Goal: Information Seeking & Learning: Understand process/instructions

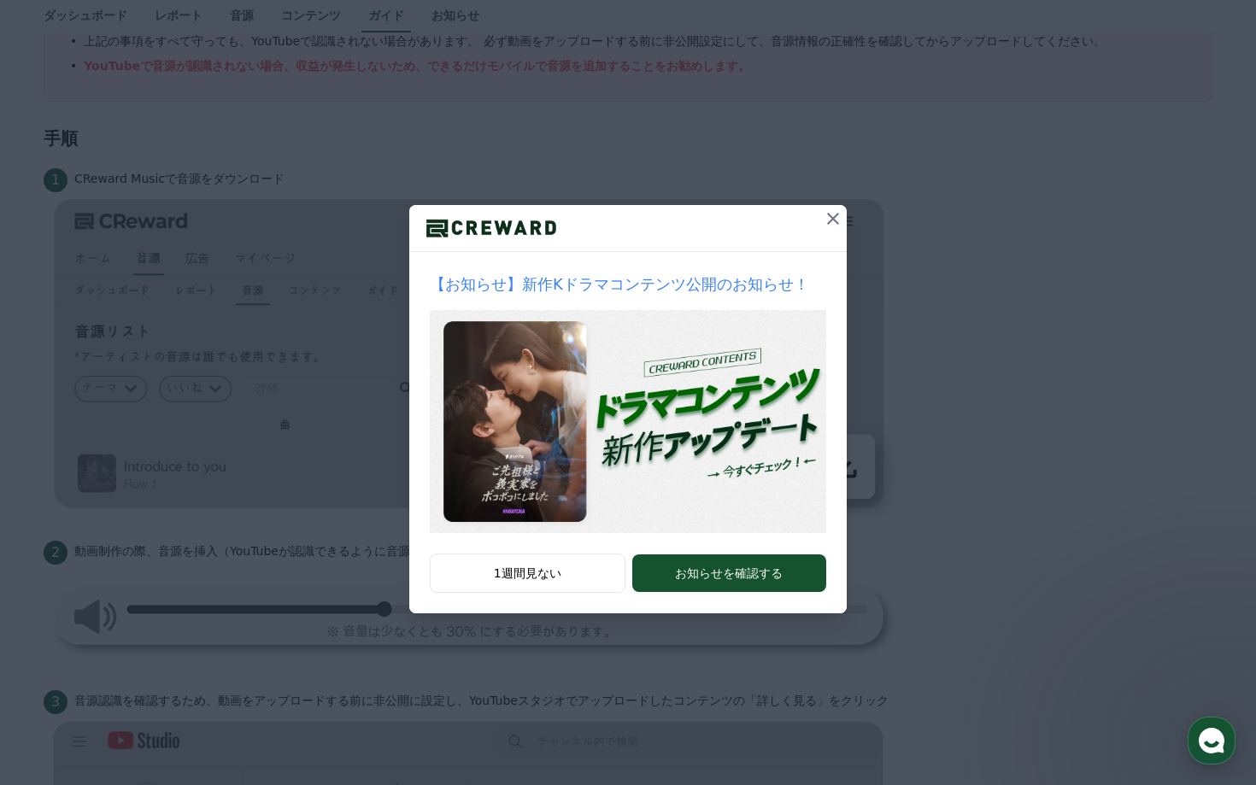
click at [833, 224] on icon at bounding box center [833, 219] width 21 height 21
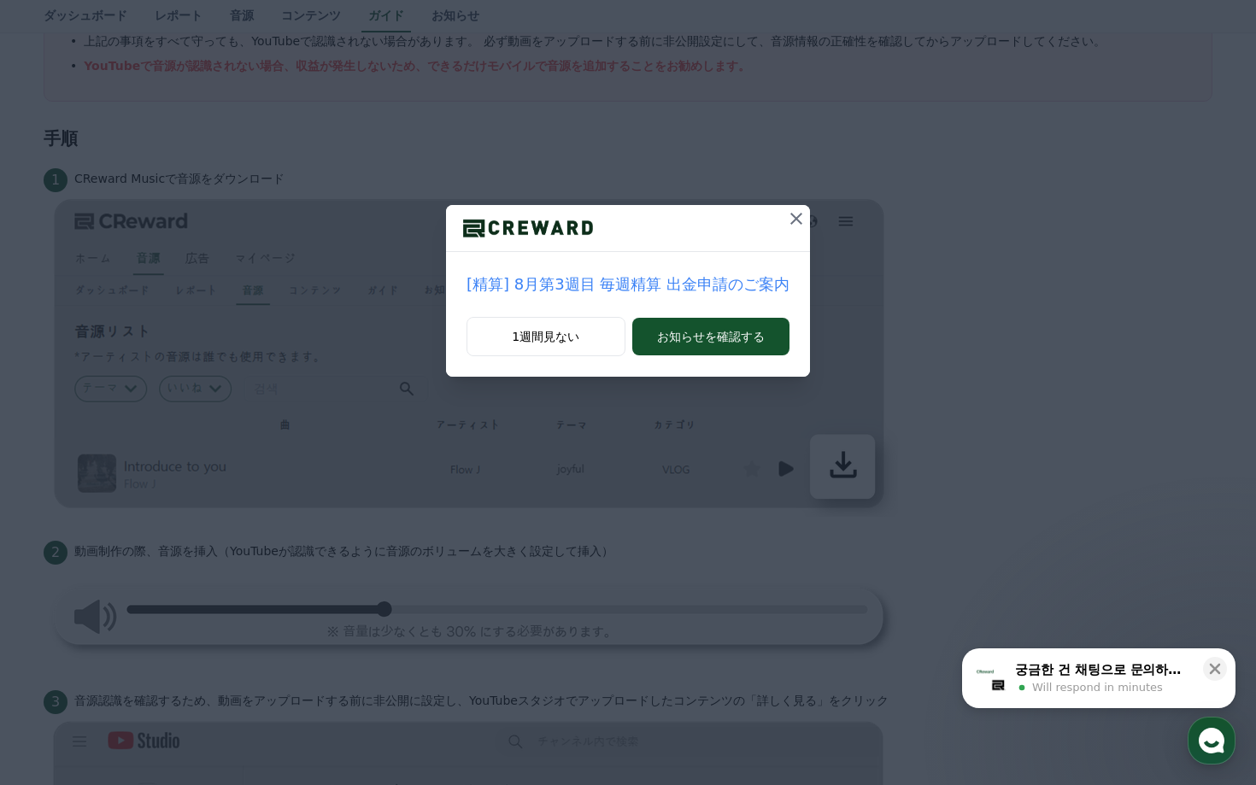
click at [786, 225] on icon at bounding box center [796, 219] width 21 height 21
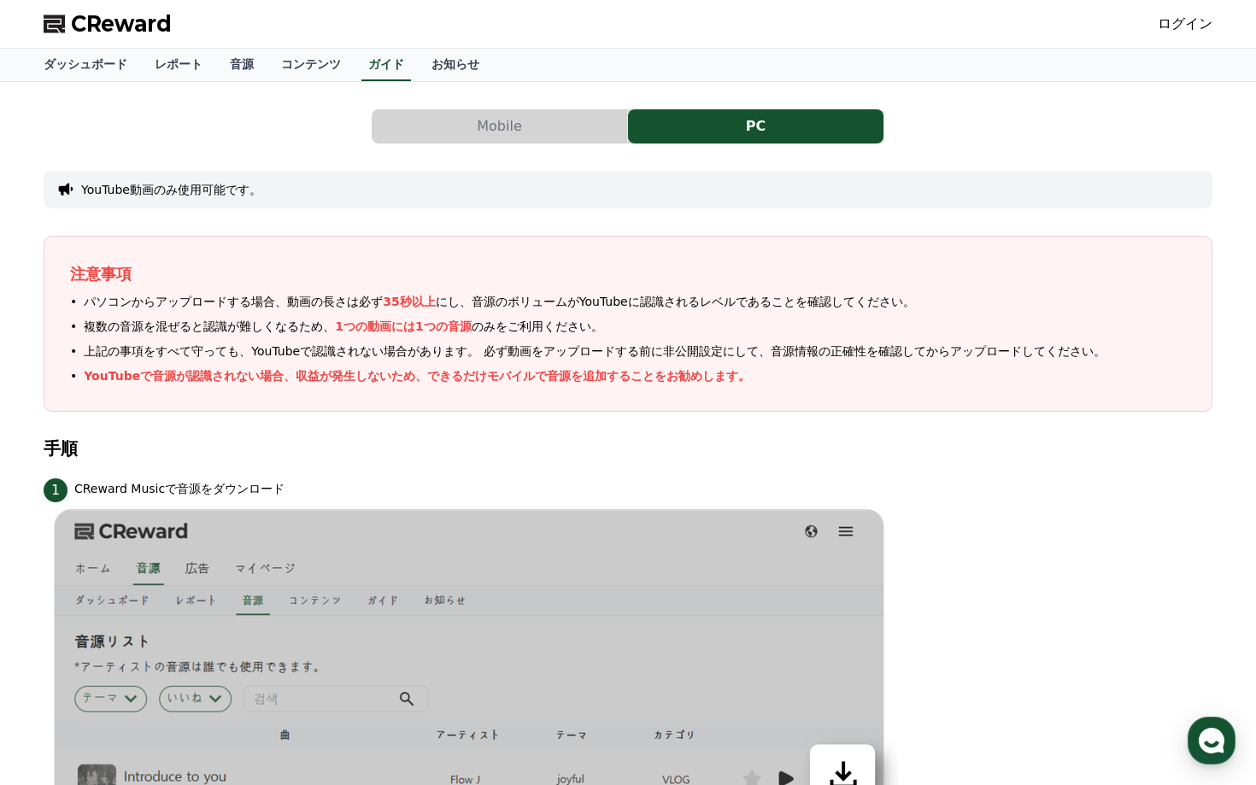
click at [526, 134] on button "Mobile" at bounding box center [500, 126] width 256 height 34
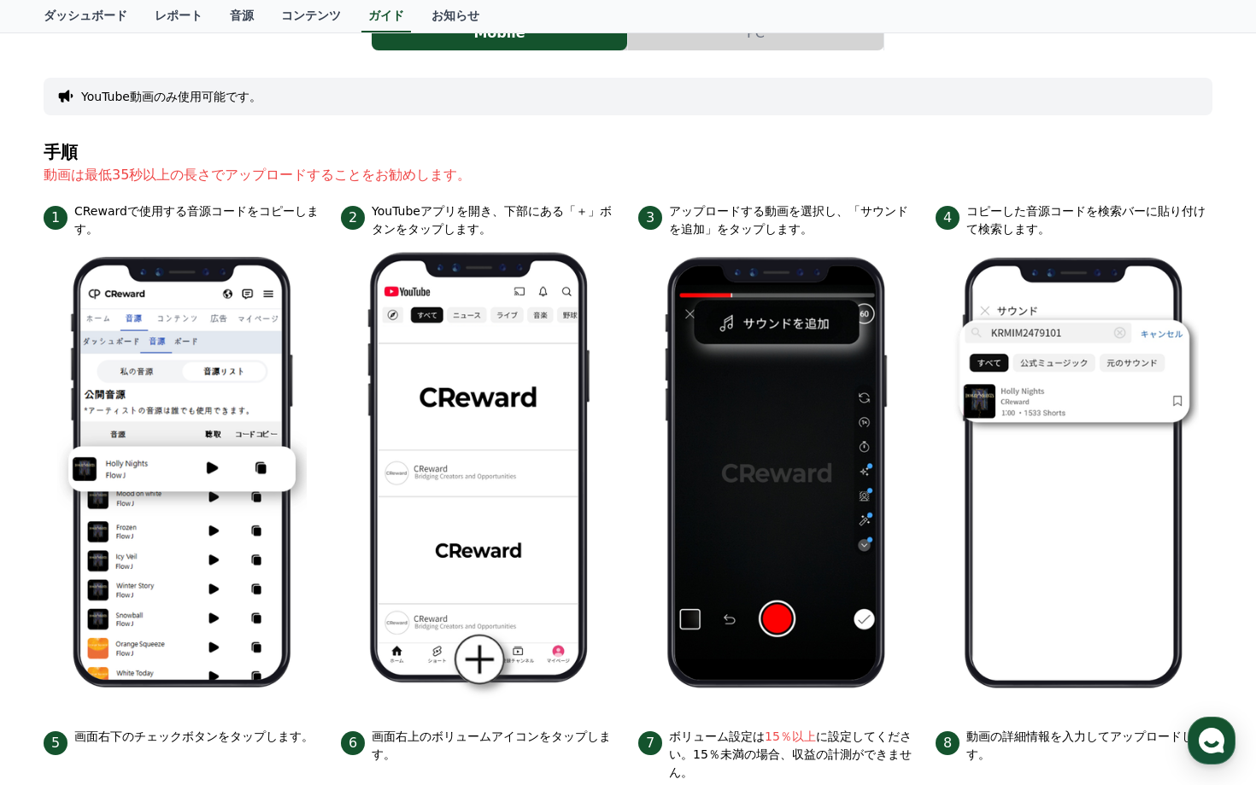
scroll to position [136, 0]
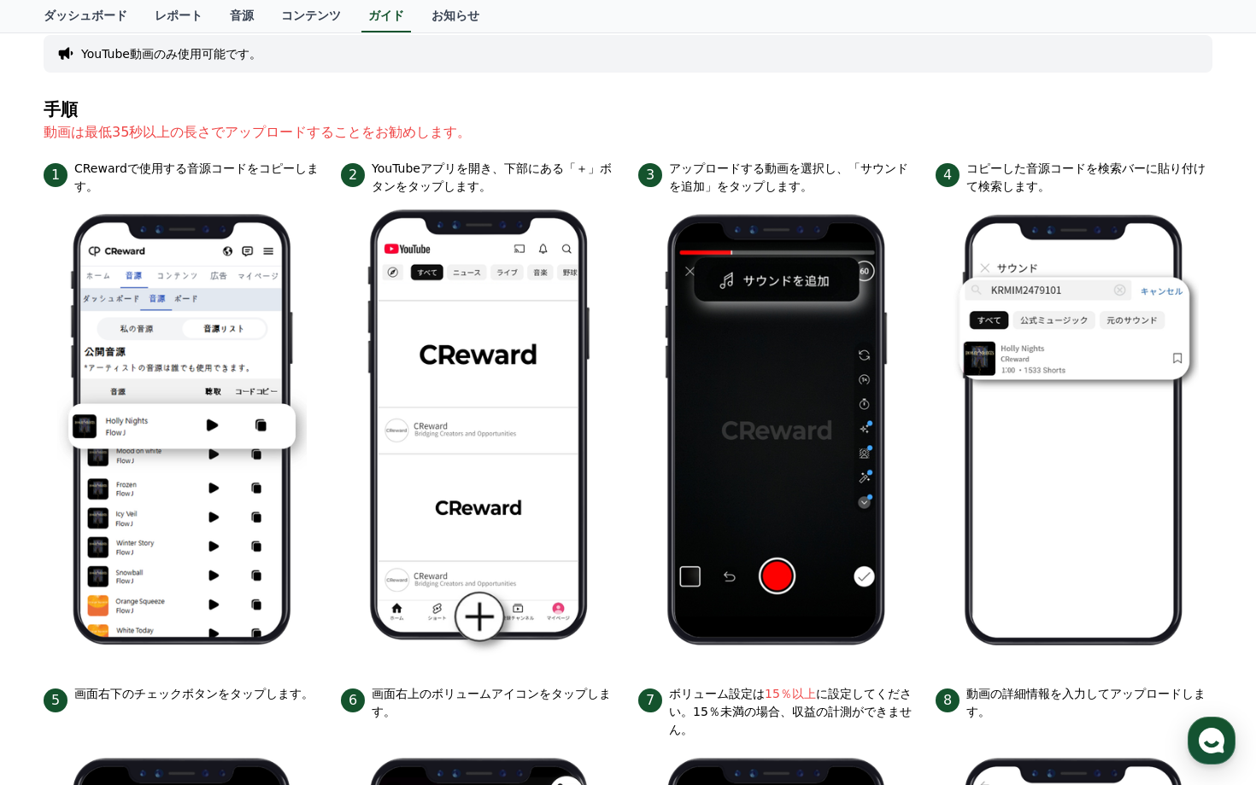
click at [165, 138] on p "動画は最低35秒以上の長さでアップロードすることをお勧めします。" at bounding box center [628, 132] width 1169 height 21
click at [190, 167] on p "CRewardで使用する音源コードをコピーします。" at bounding box center [197, 178] width 246 height 36
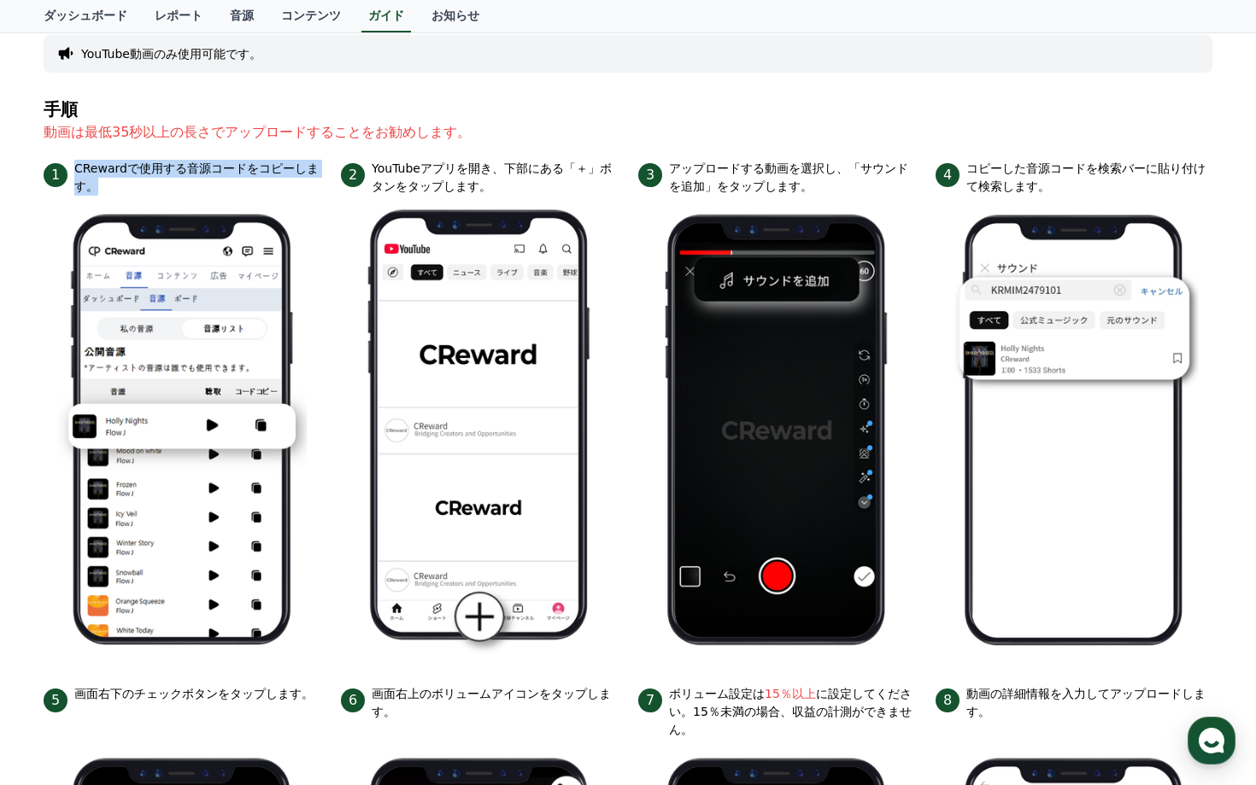
click at [190, 167] on p "CRewardで使用する音源コードをコピーします。" at bounding box center [197, 178] width 246 height 36
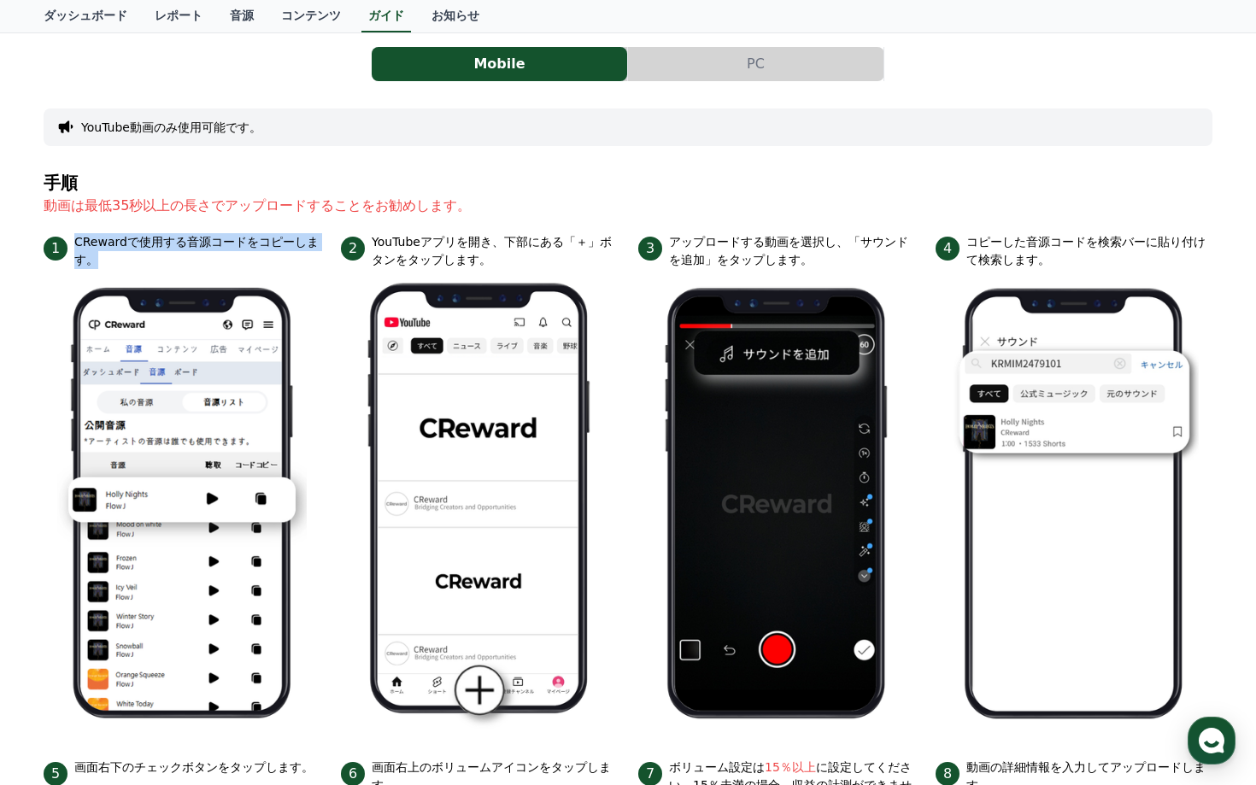
scroll to position [142, 0]
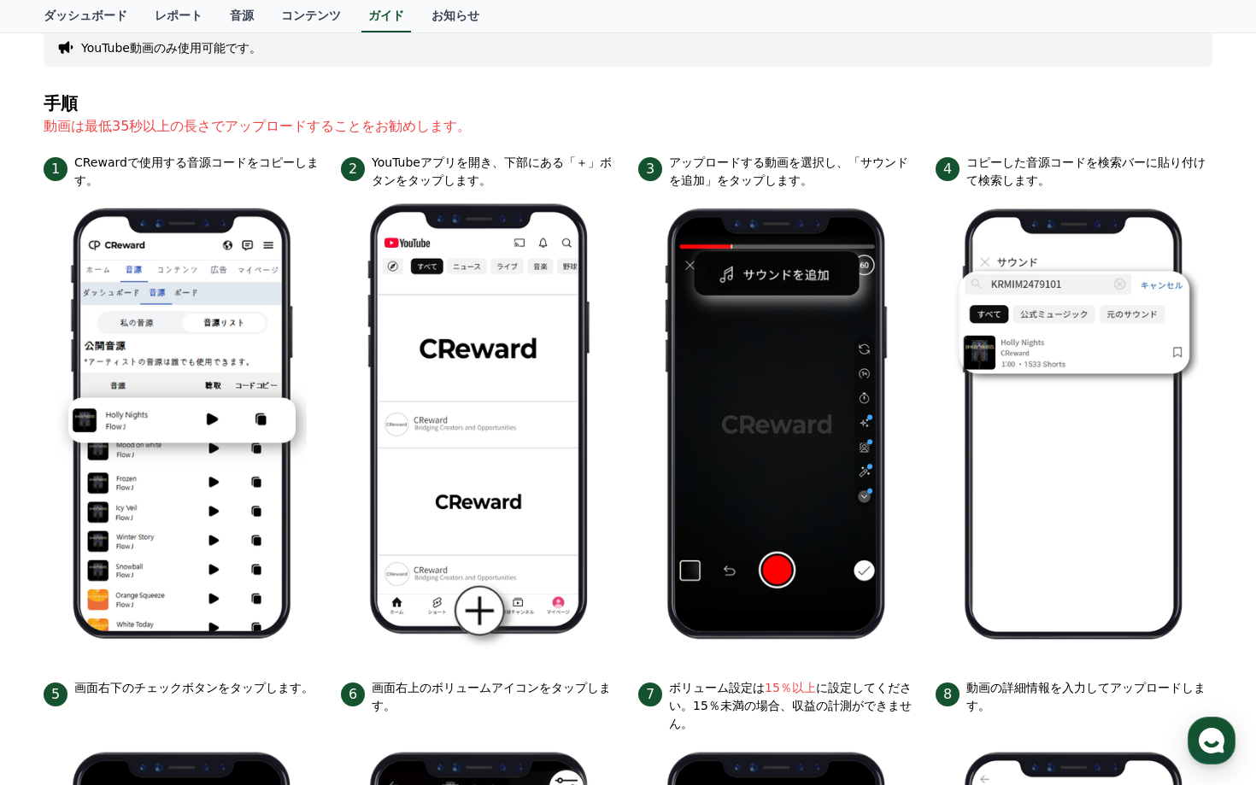
click at [592, 124] on p "動画は最低35秒以上の長さでアップロードすることをお勧めします。" at bounding box center [628, 126] width 1169 height 21
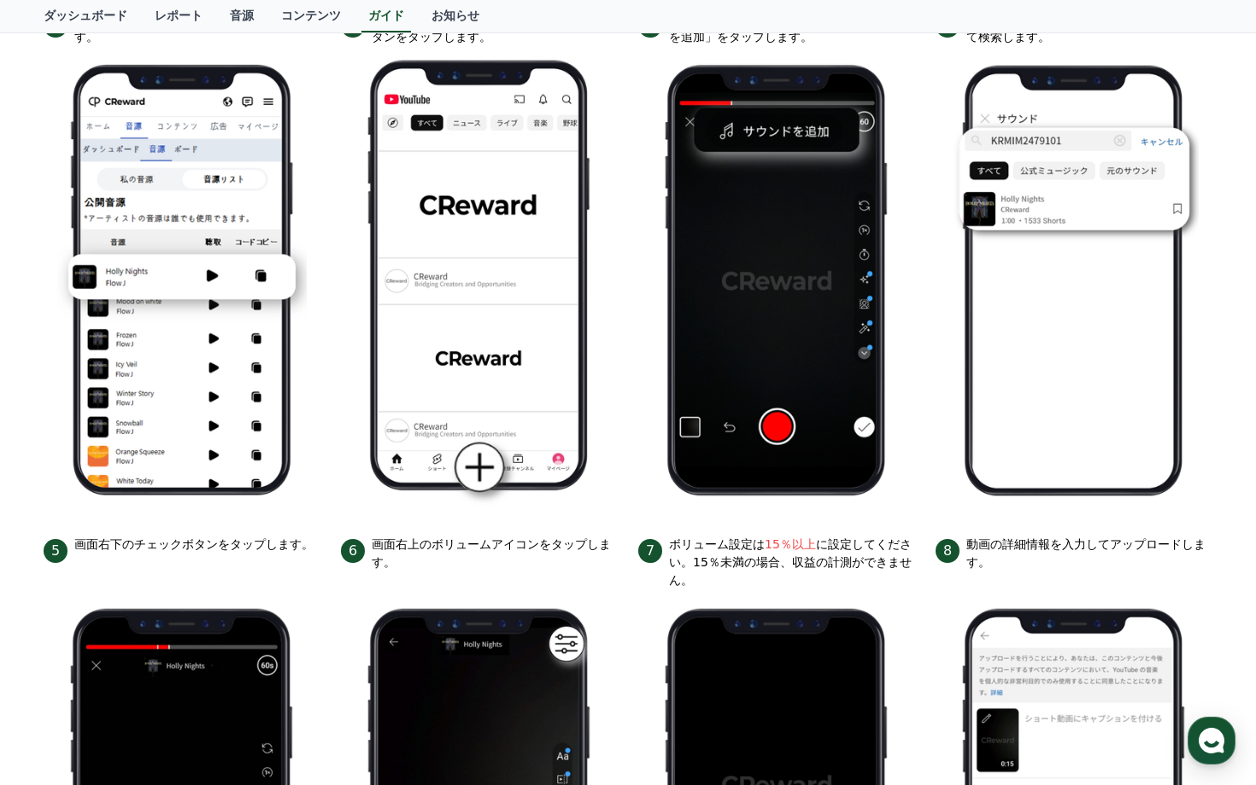
scroll to position [0, 0]
